Goal: Register for event/course

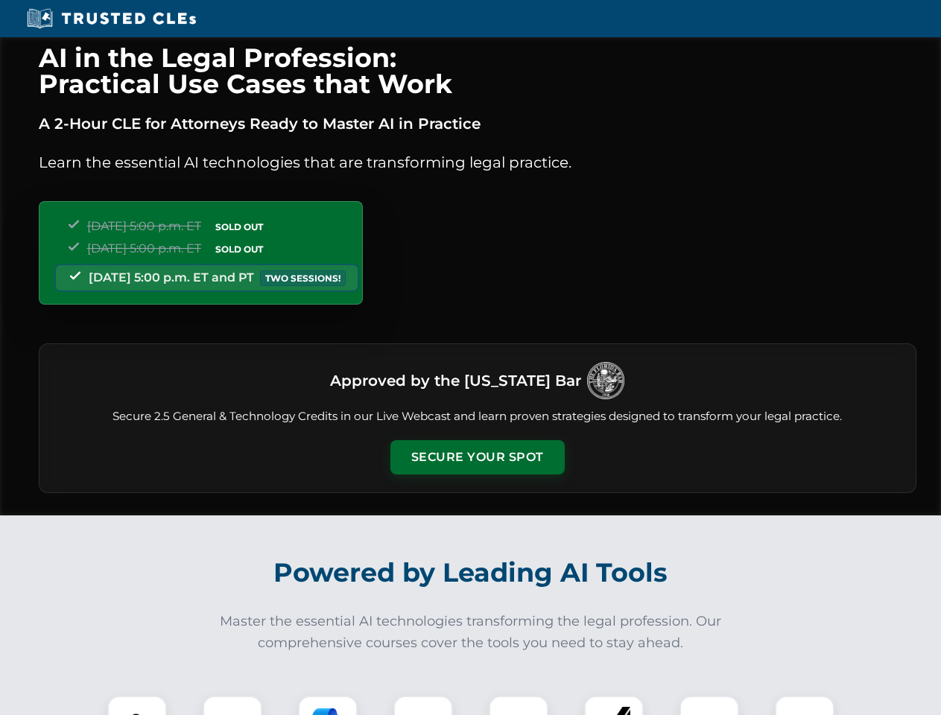
click at [477, 457] on button "Secure Your Spot" at bounding box center [477, 457] width 174 height 34
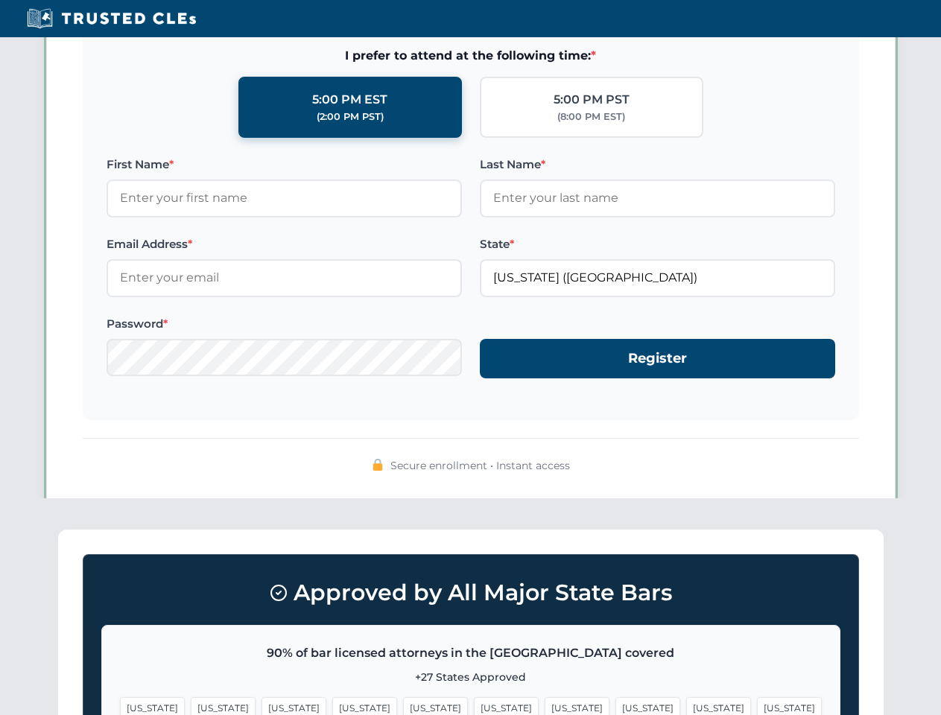
click at [545, 705] on span "[US_STATE]" at bounding box center [577, 708] width 65 height 22
click at [686, 705] on span "[US_STATE]" at bounding box center [718, 708] width 65 height 22
